Goal: Information Seeking & Learning: Learn about a topic

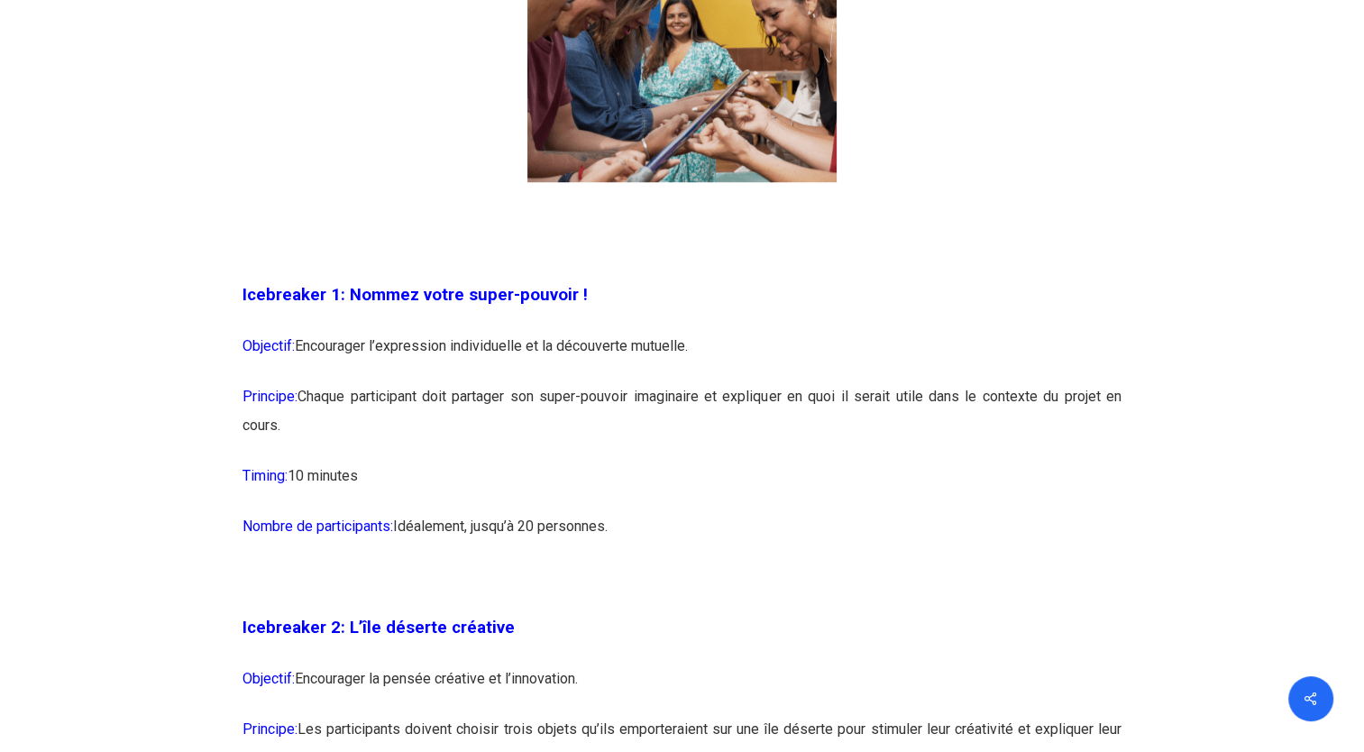
scroll to position [1388, 0]
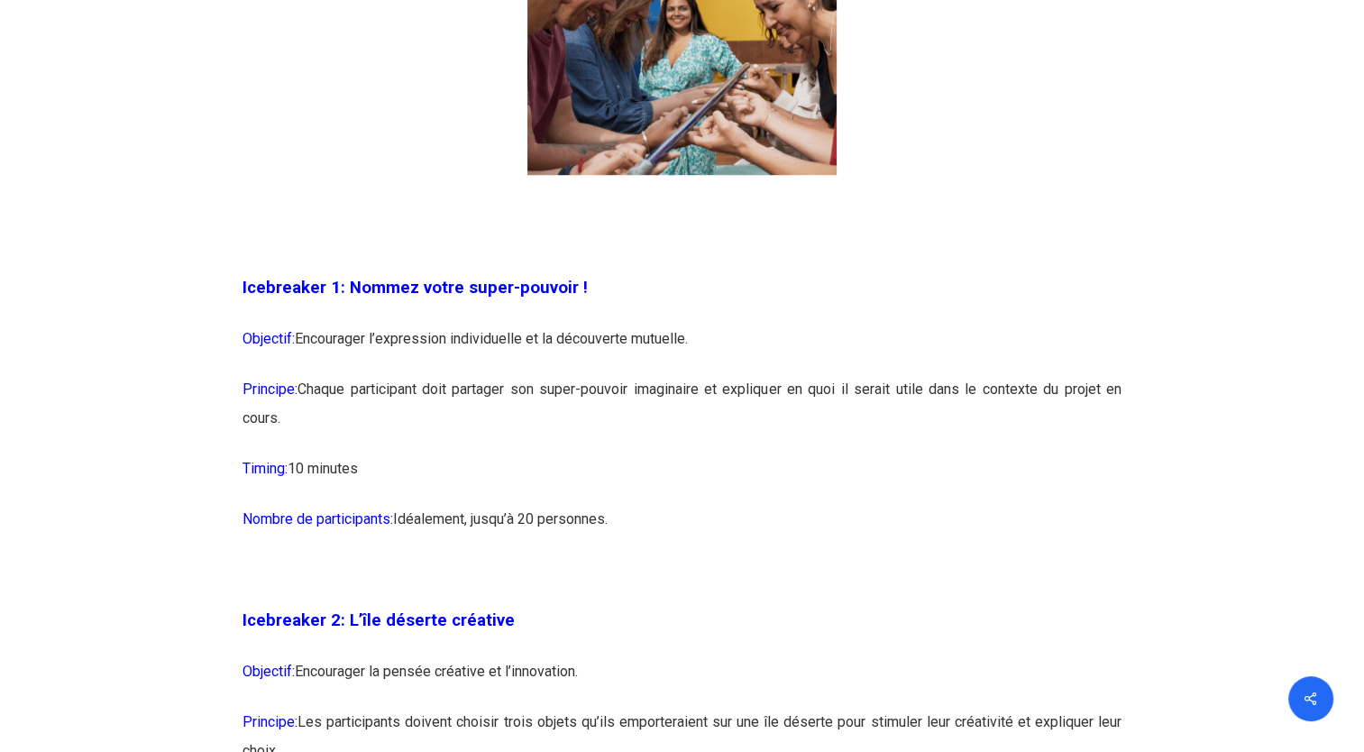
click at [593, 380] on p "Principe: Chaque participant doit partager son super-pouvoir imaginaire et expl…" at bounding box center [682, 414] width 879 height 79
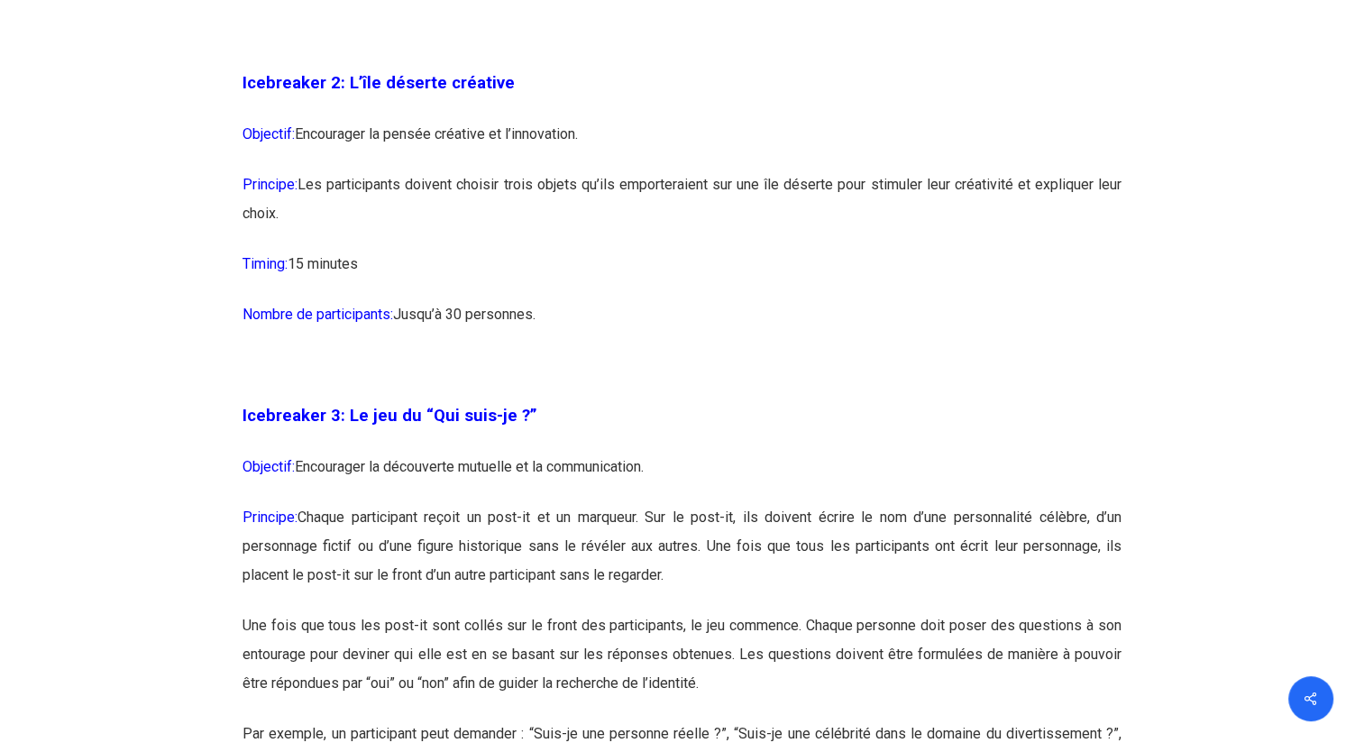
scroll to position [1936, 0]
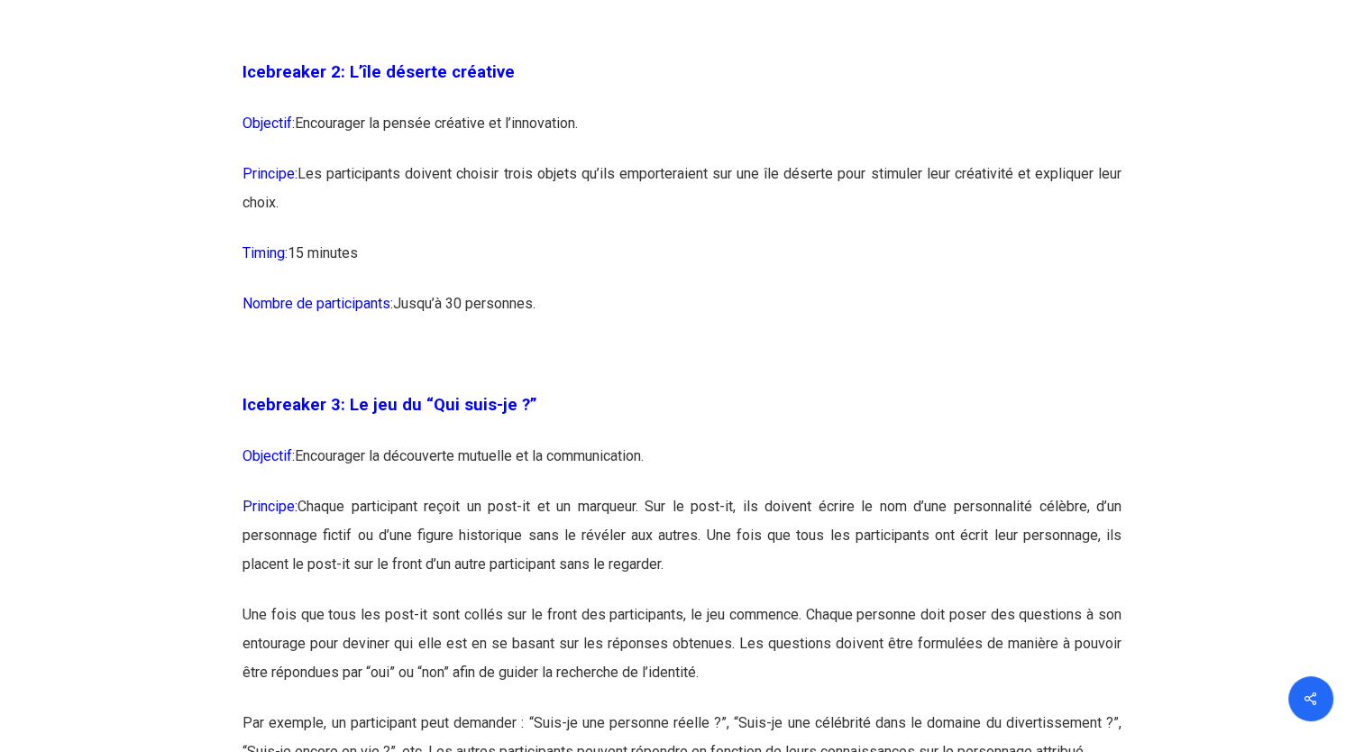
click at [593, 380] on p at bounding box center [682, 365] width 879 height 50
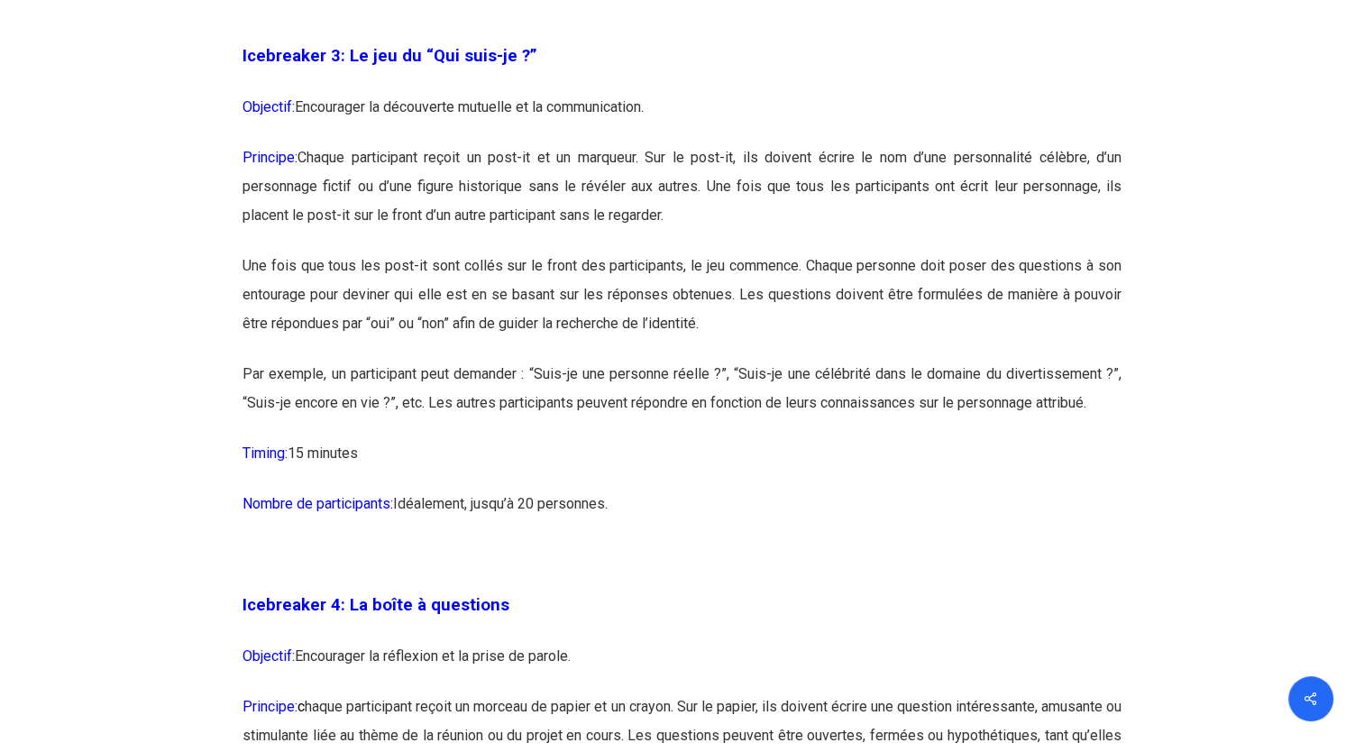
scroll to position [2290, 0]
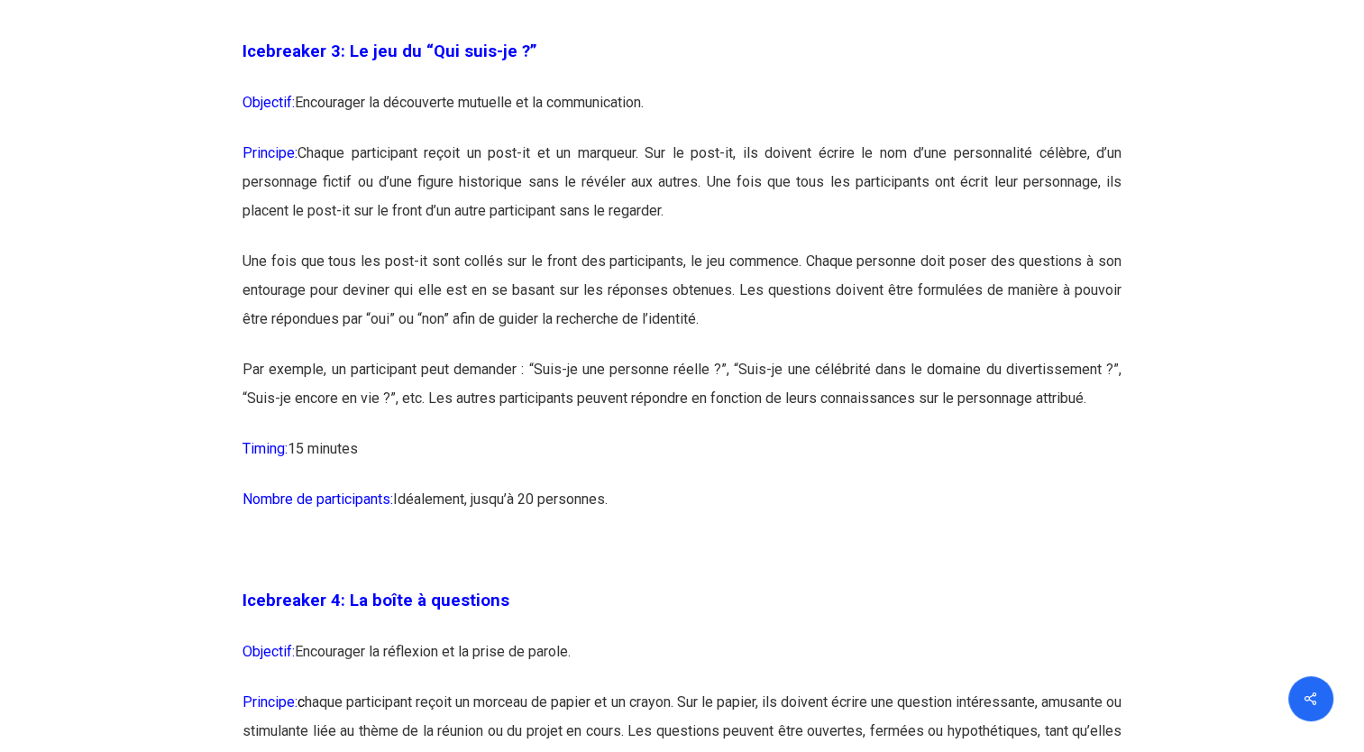
click at [593, 380] on p "Par exemple, un participant peut demander : “Suis-je une personne réelle ?”, “S…" at bounding box center [682, 394] width 879 height 79
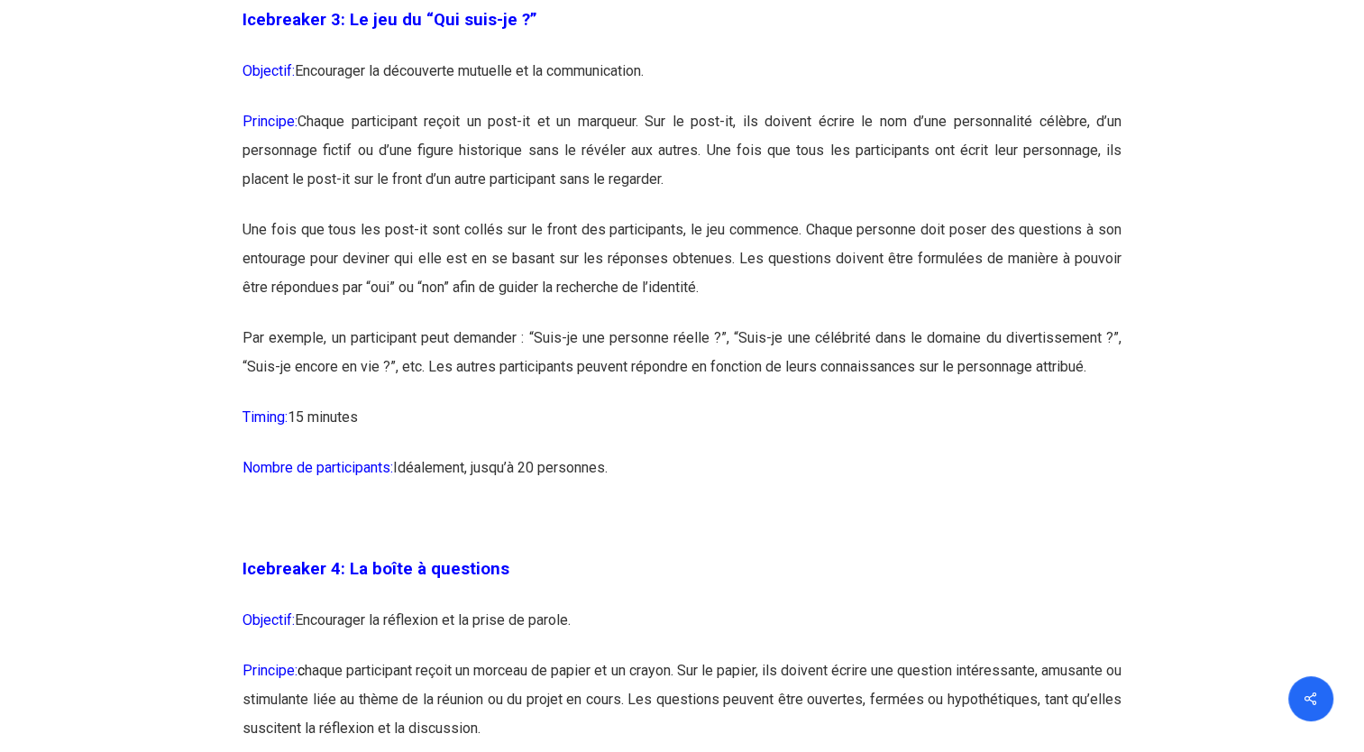
scroll to position [2322, 0]
click at [593, 380] on p "Par exemple, un participant peut demander : “Suis-je une personne réelle ?”, “S…" at bounding box center [682, 362] width 879 height 79
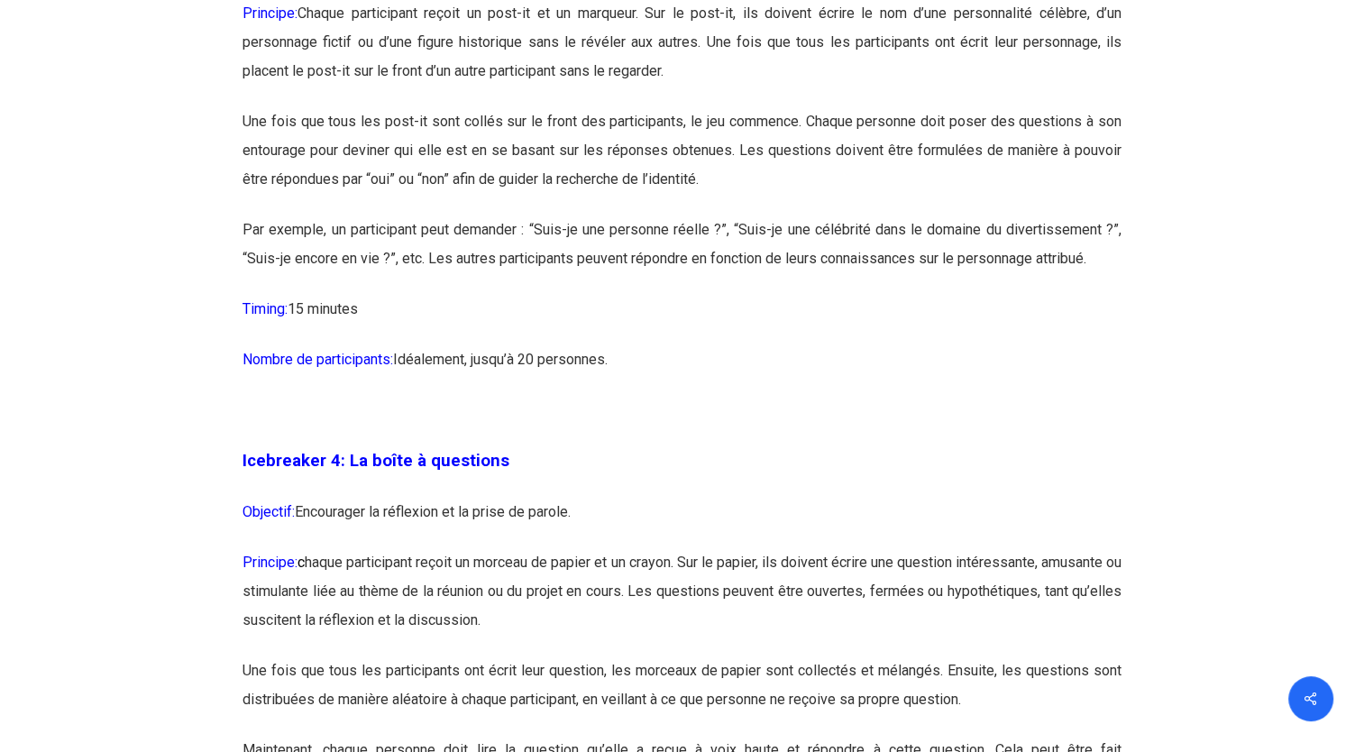
scroll to position [2480, 0]
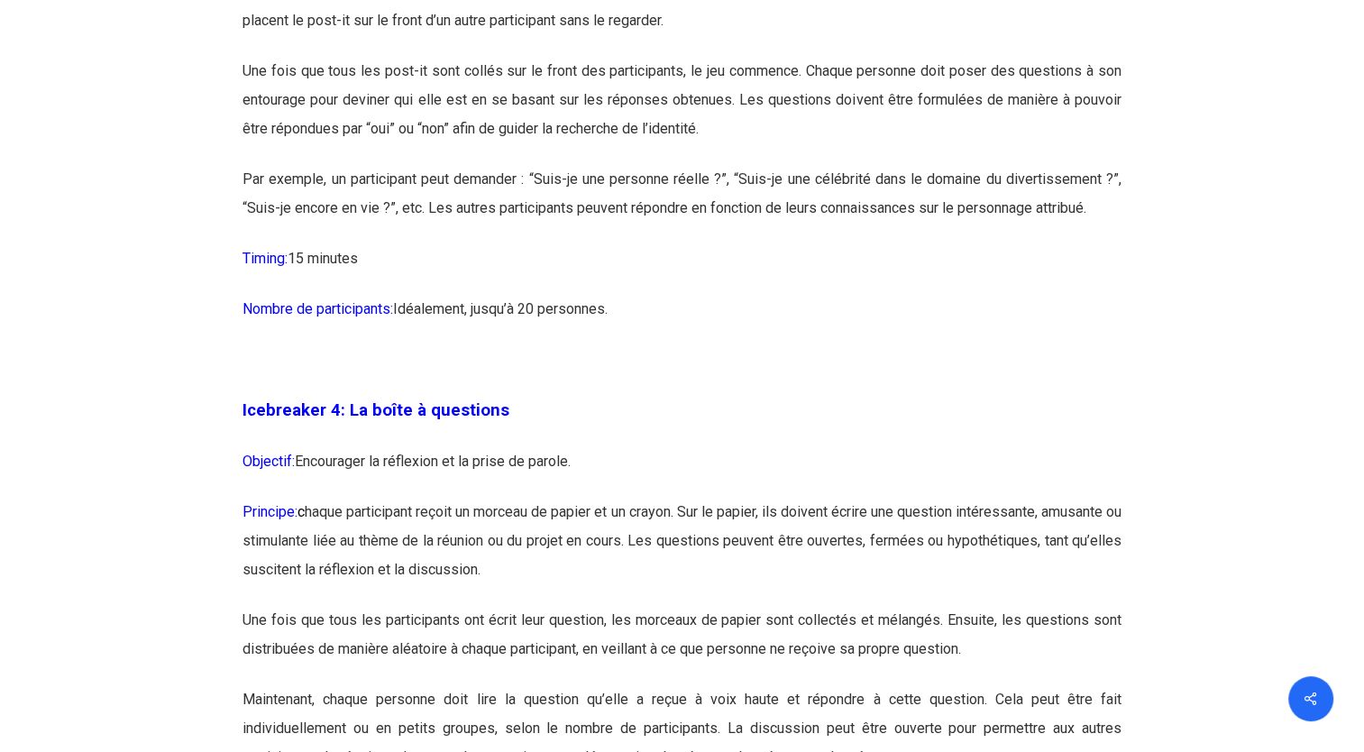
click at [593, 380] on p at bounding box center [682, 370] width 879 height 50
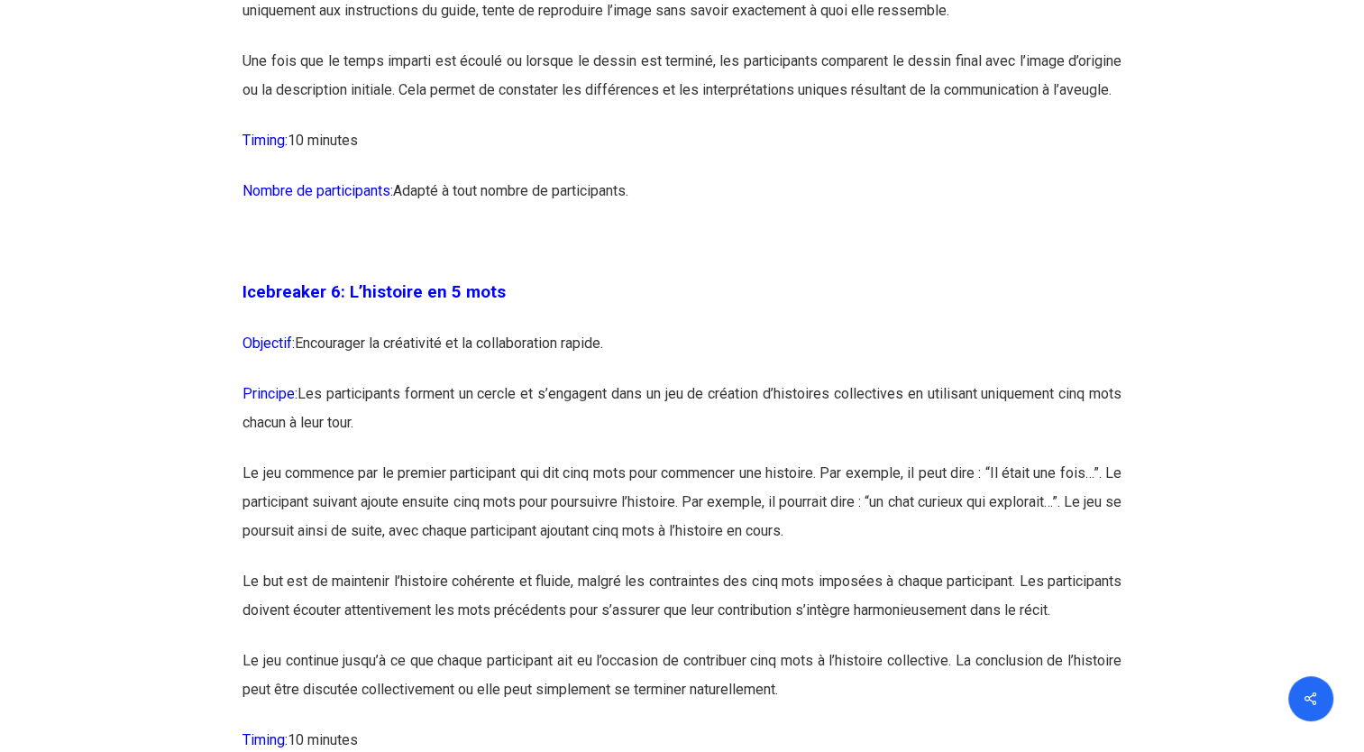
scroll to position [3785, 0]
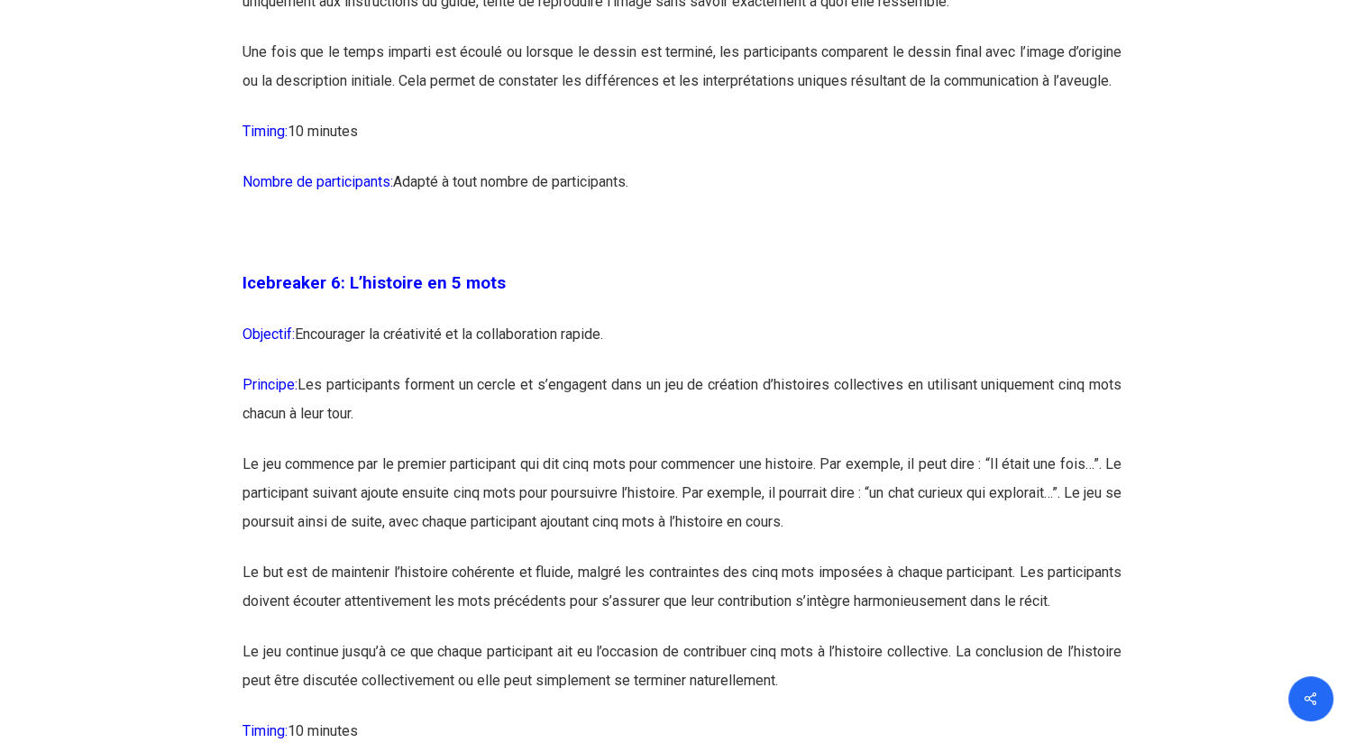
click at [594, 371] on p "Objectif: Encourager la créativité et la collaboration rapide." at bounding box center [682, 345] width 879 height 50
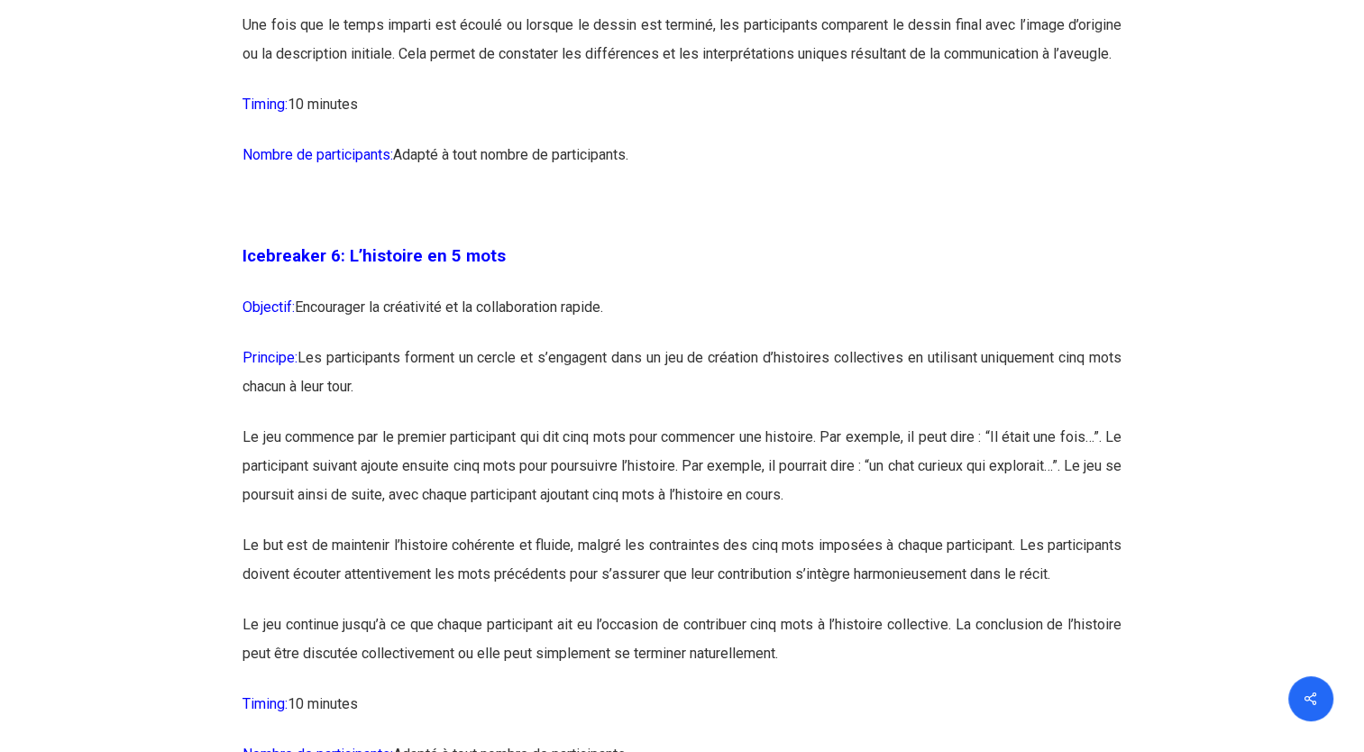
scroll to position [3812, 0]
click at [594, 380] on p "Principe: Les participants forment un cercle et s’engagent dans un jeu de créat…" at bounding box center [682, 382] width 879 height 79
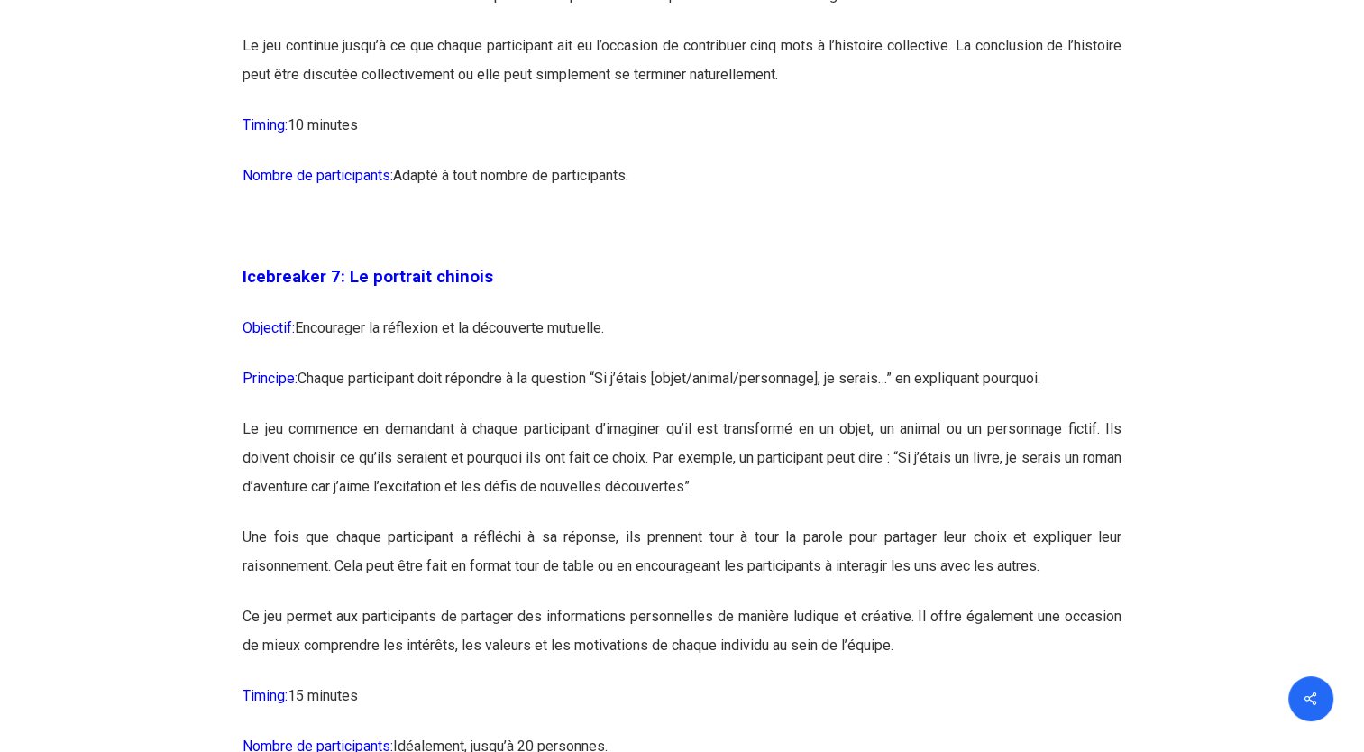
scroll to position [4454, 0]
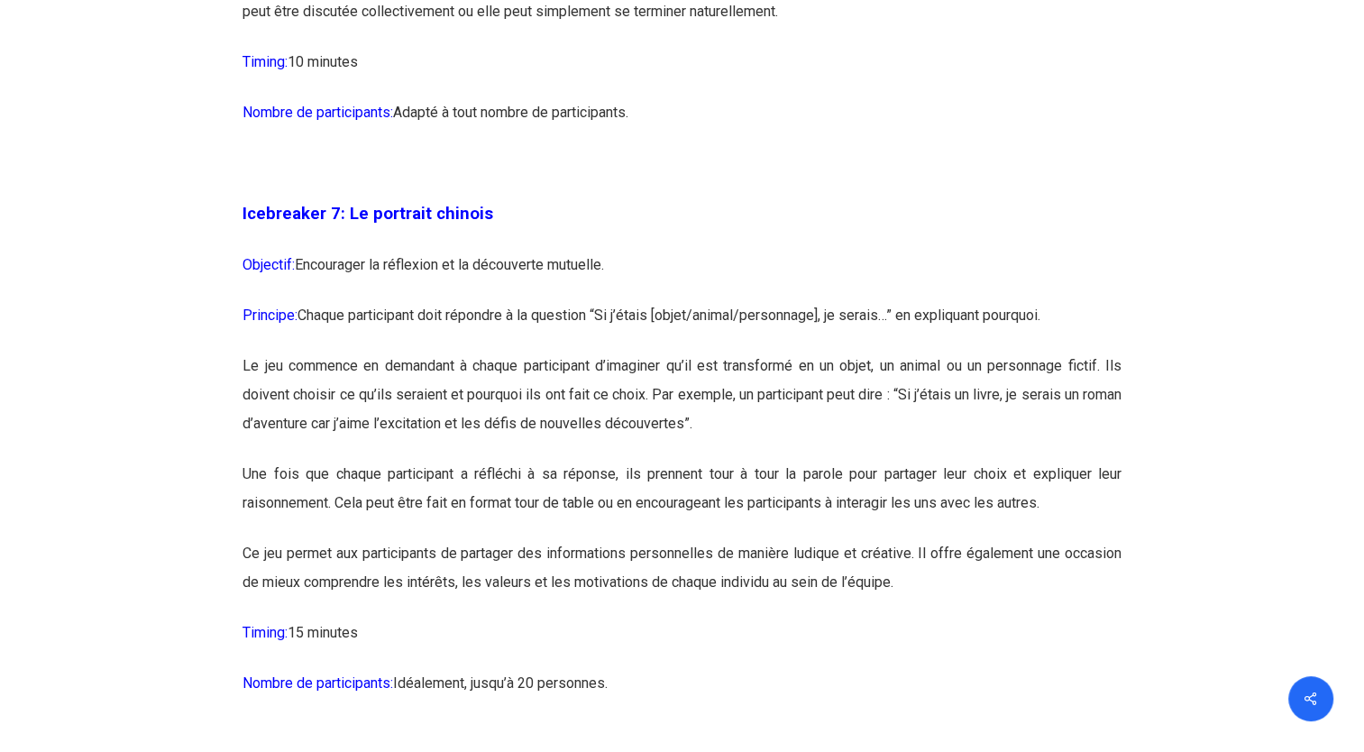
click at [613, 301] on p "Objectif: Encourager la réflexion et la découverte mutuelle." at bounding box center [682, 276] width 879 height 50
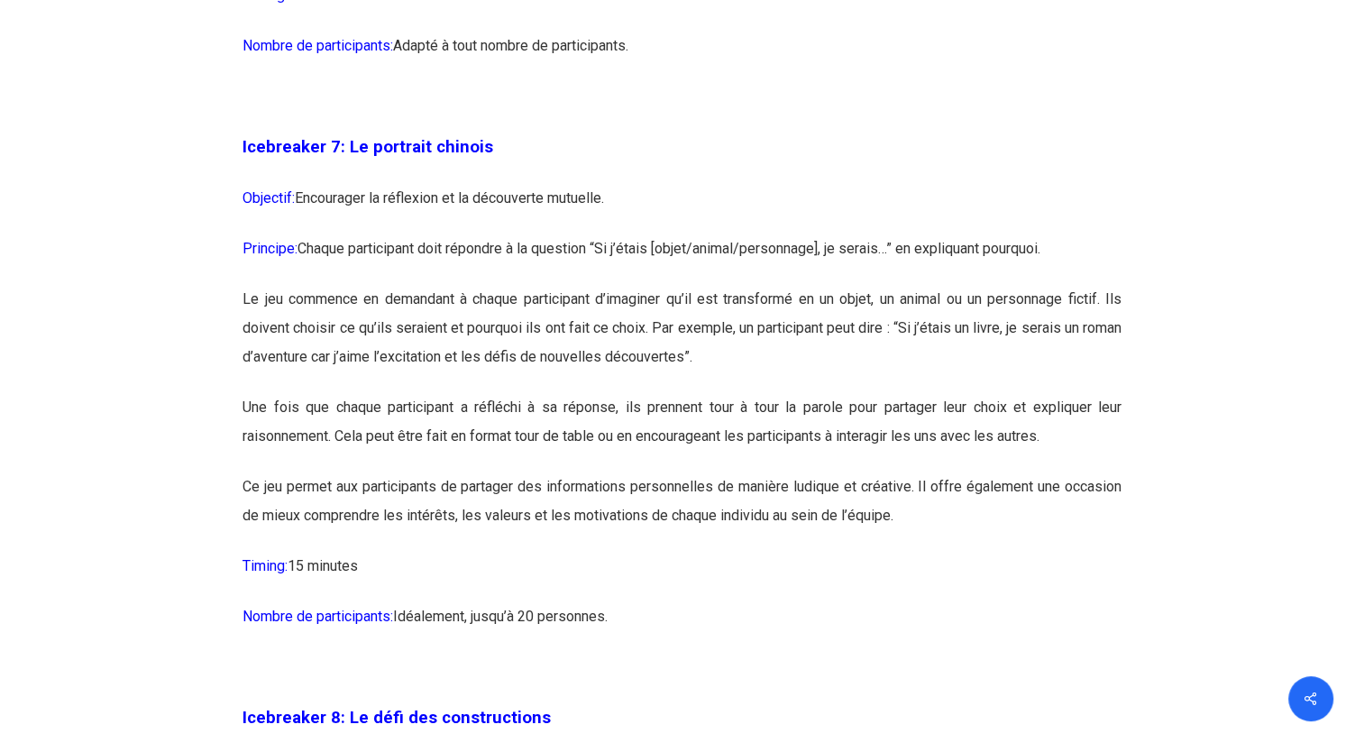
scroll to position [4521, 0]
click at [613, 284] on p "Principe: Chaque participant doit répondre à la question “Si j’étais [objet/ani…" at bounding box center [682, 258] width 879 height 50
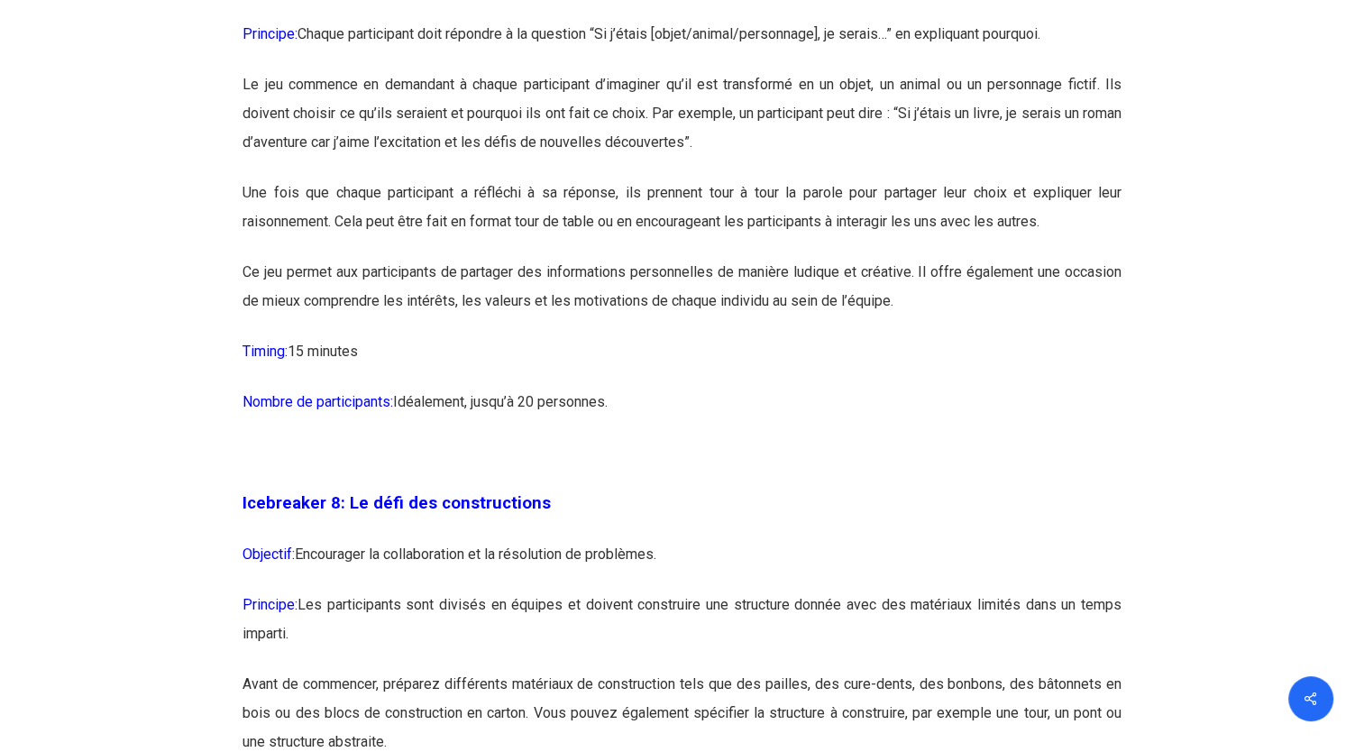
scroll to position [4742, 0]
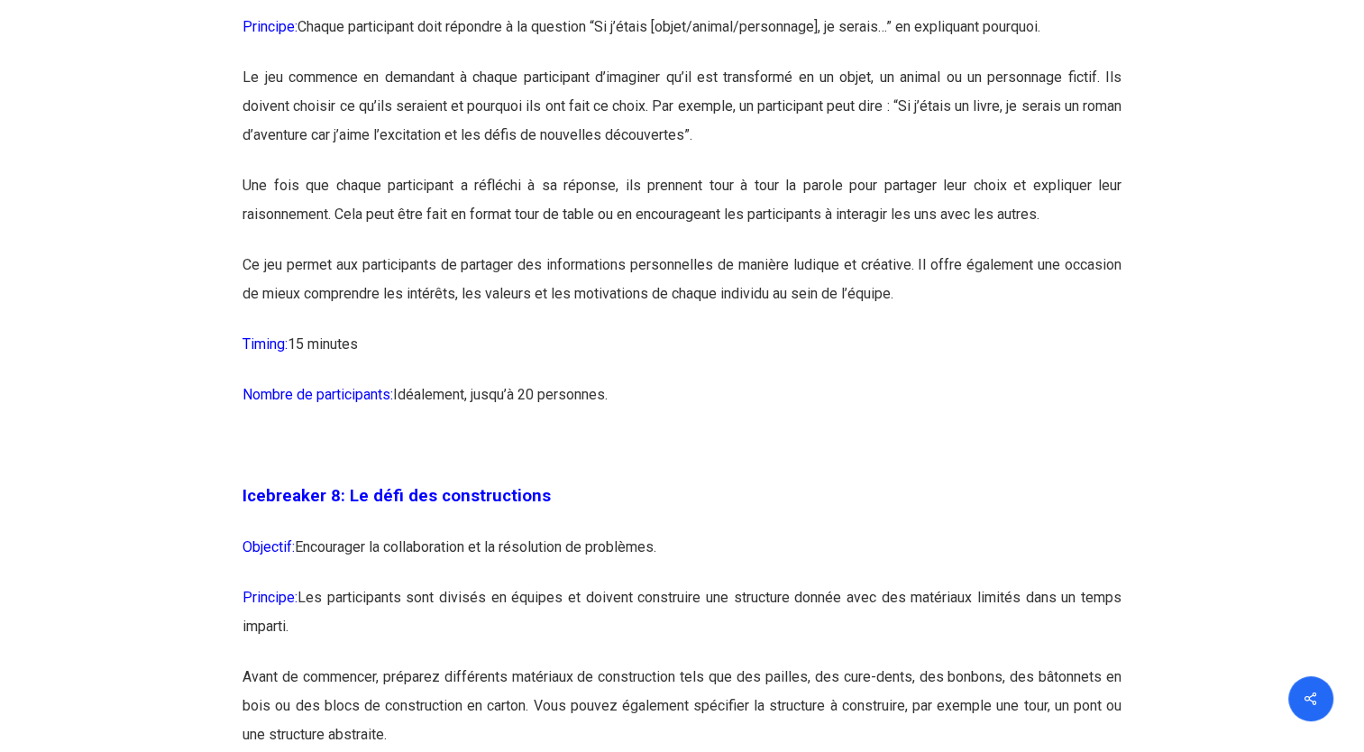
click at [605, 318] on p "Ce jeu permet aux participants de partager des informations personnelles de man…" at bounding box center [682, 290] width 879 height 79
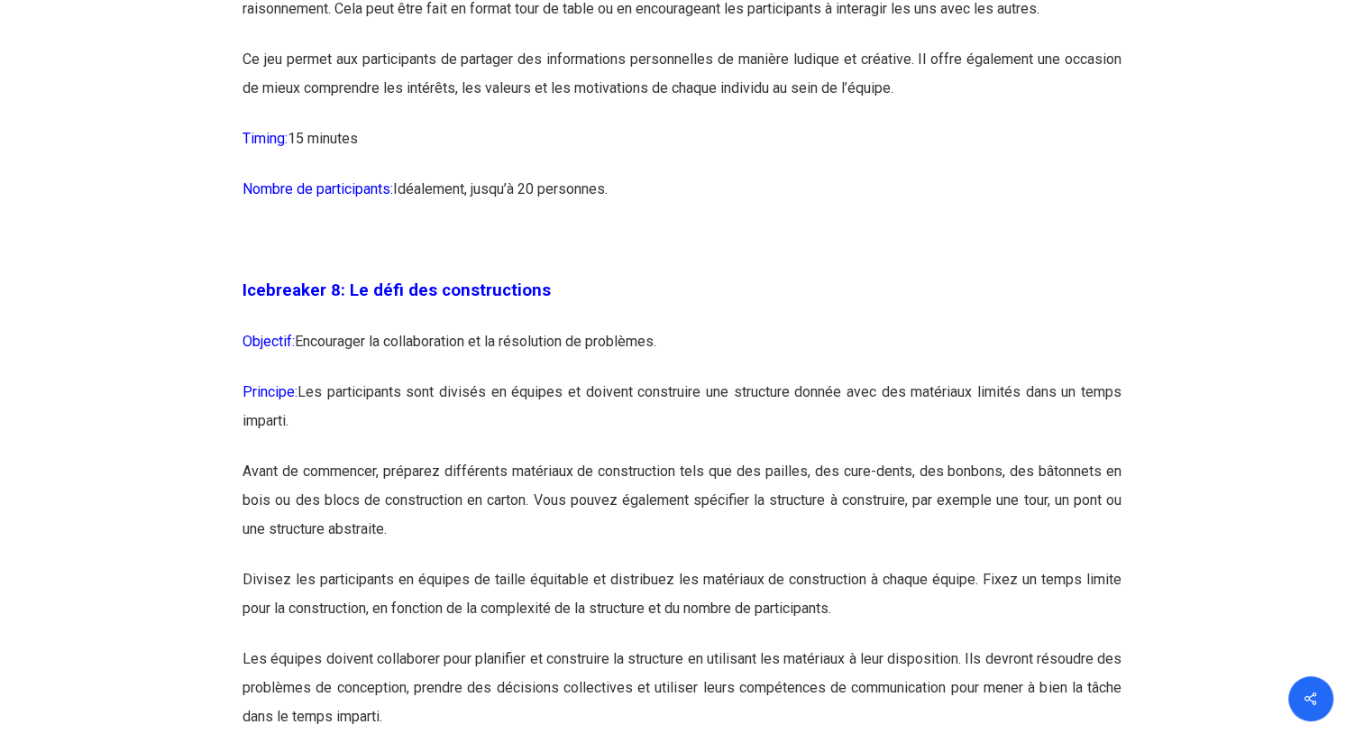
click at [605, 276] on p at bounding box center [682, 250] width 879 height 50
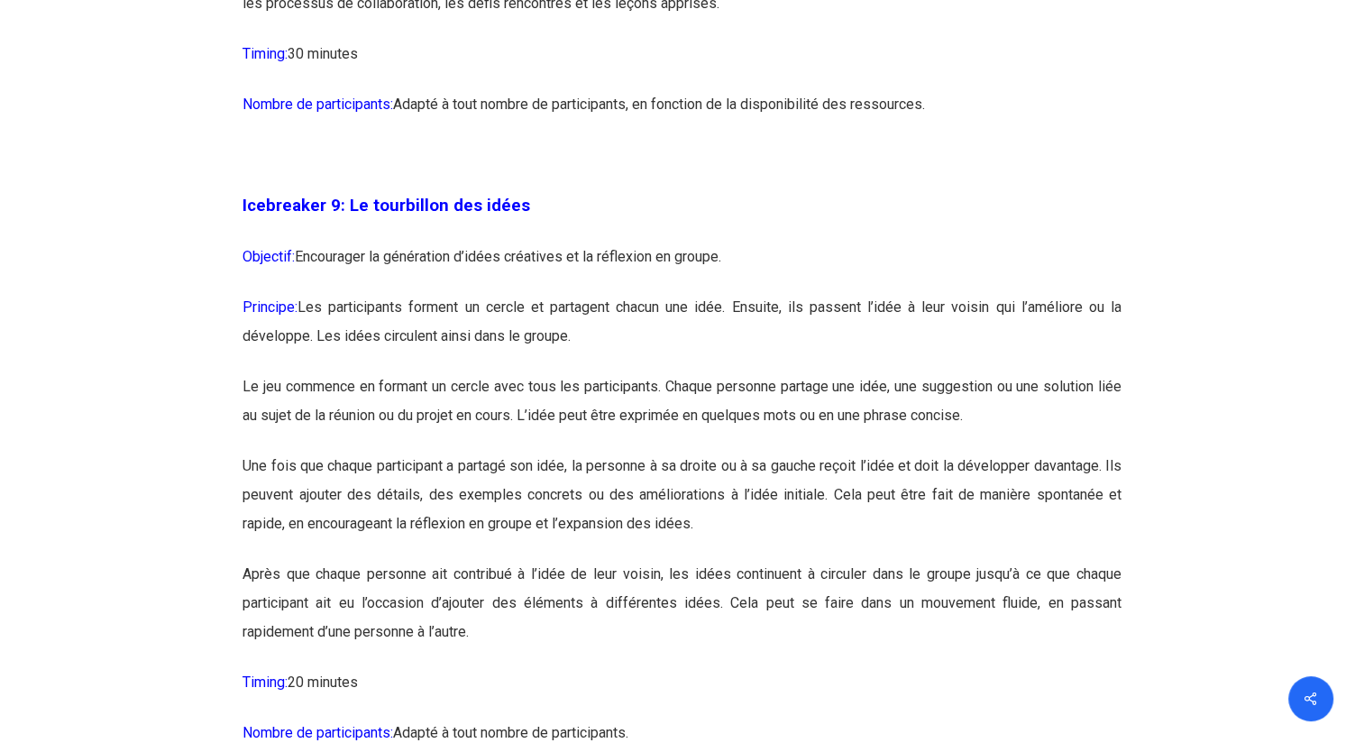
scroll to position [5743, 0]
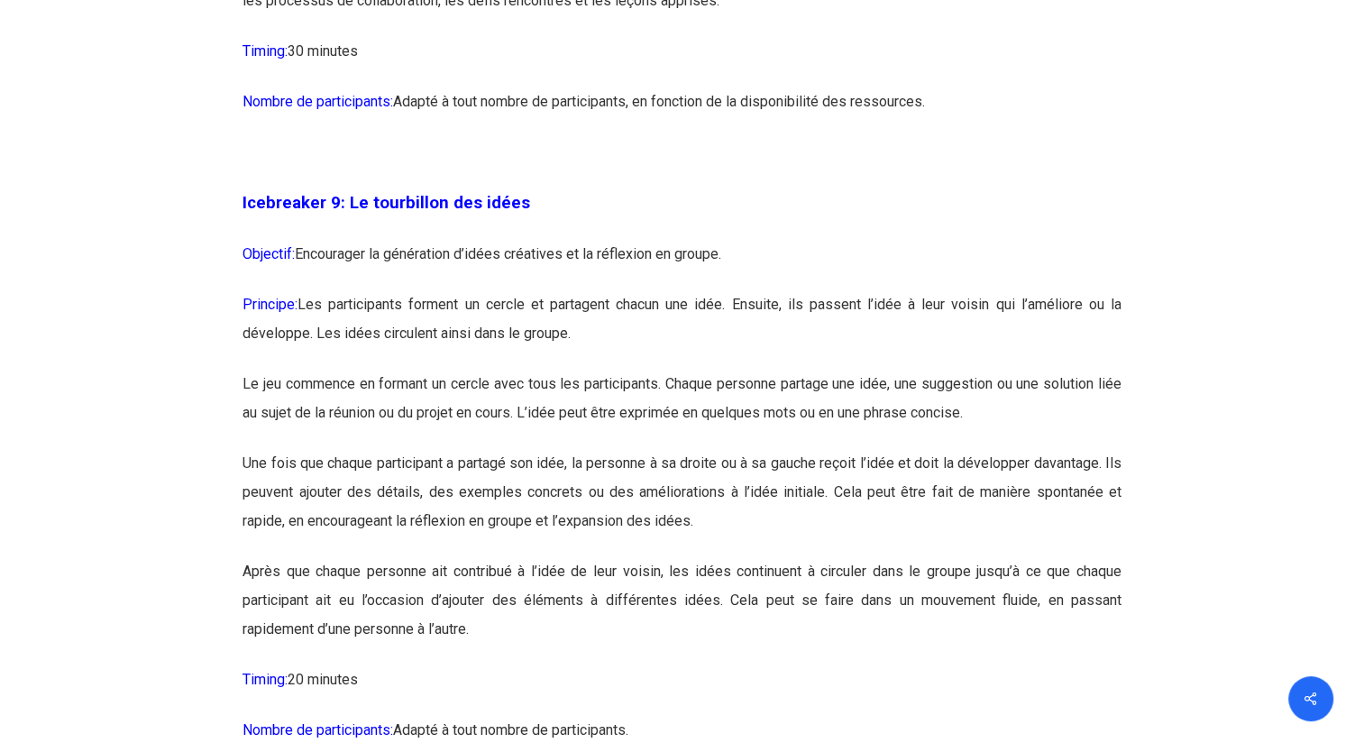
click at [605, 290] on p "Objectif: Encourager la génération d’idées créatives et la réflexion en groupe." at bounding box center [682, 265] width 879 height 50
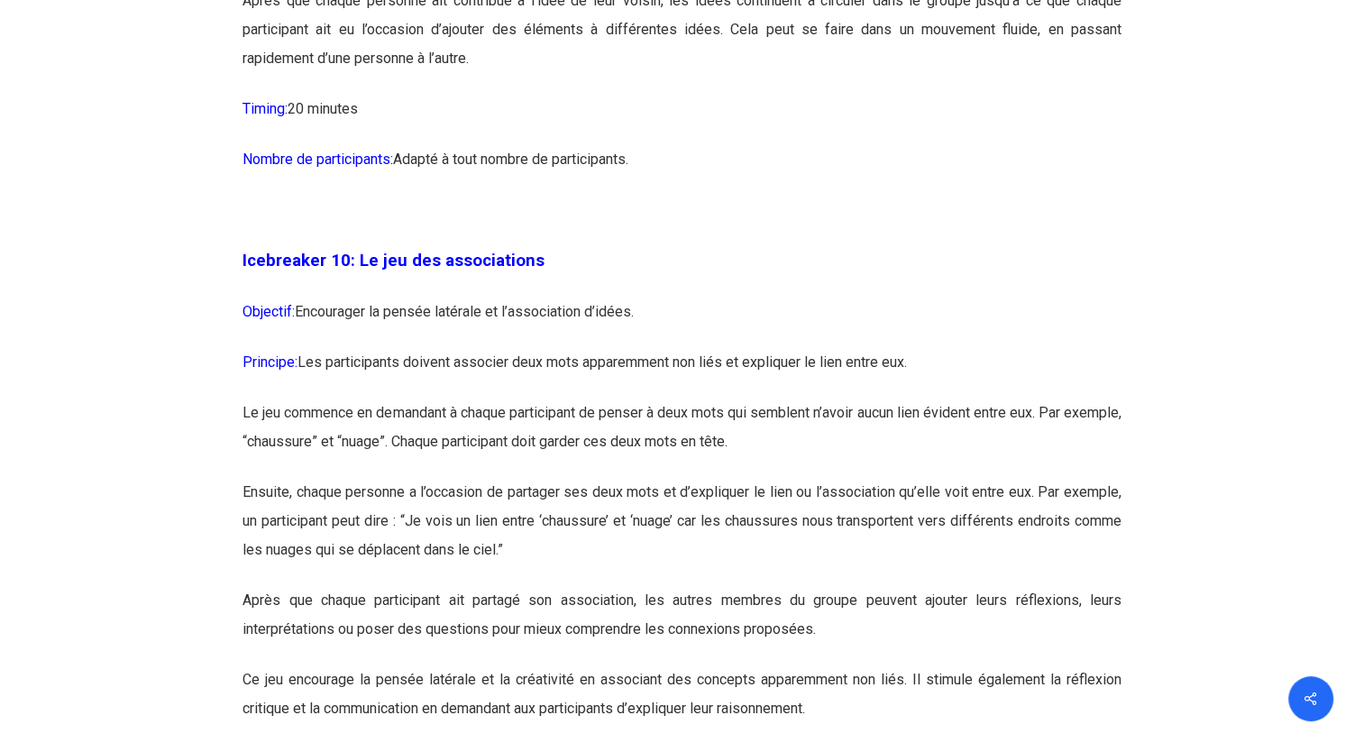
scroll to position [6321, 0]
